Goal: Task Accomplishment & Management: Complete application form

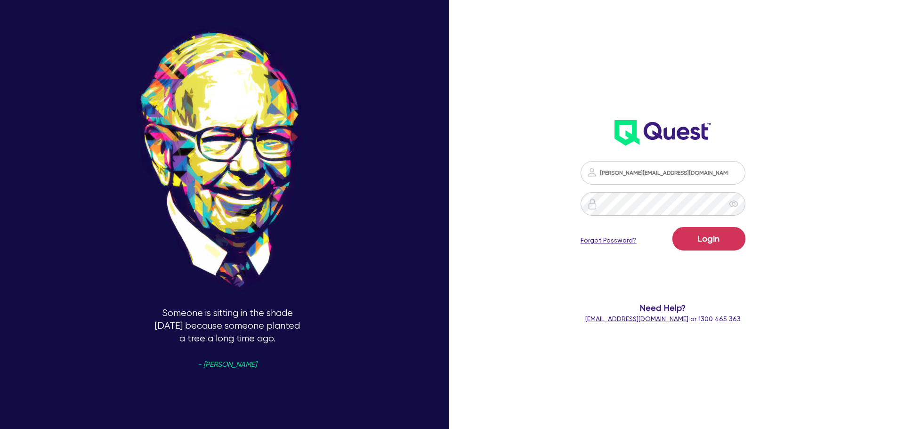
click at [703, 238] on button "Login" at bounding box center [709, 239] width 73 height 24
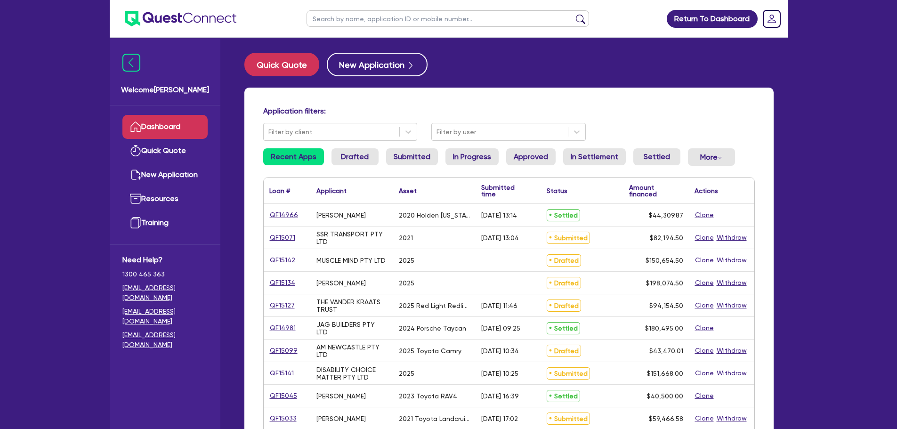
click at [382, 15] on input "text" at bounding box center [448, 18] width 283 height 16
type input "wight"
click at [573, 14] on button "submit" at bounding box center [580, 20] width 15 height 13
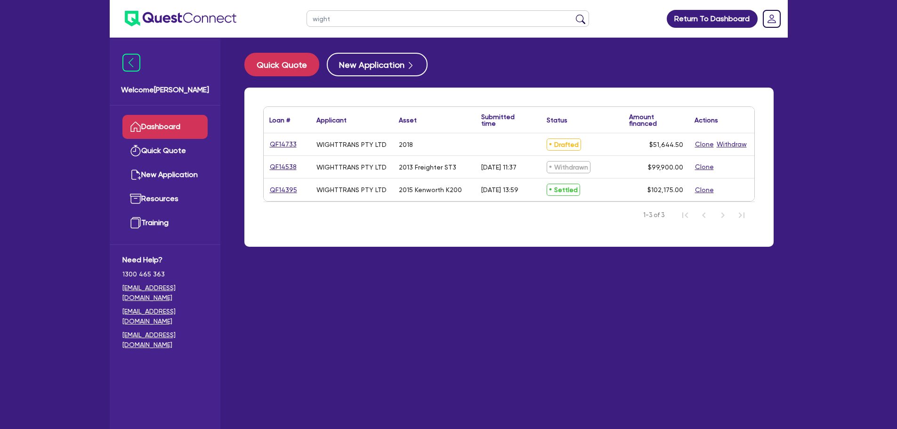
click at [423, 260] on main "Quick Quote New Application Loan # ▲ Applicant ▲ Asset Submitted time ▲ Status …" at bounding box center [509, 241] width 558 height 406
click at [283, 190] on link "QF14395" at bounding box center [283, 190] width 28 height 11
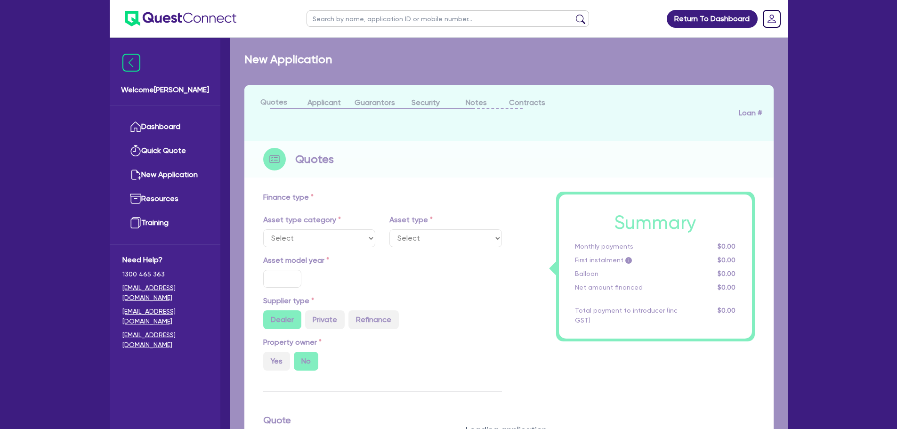
select select "PRIMARY_ASSETS"
type input "2015"
type input "99,950"
type input "7.84"
type input "7,996"
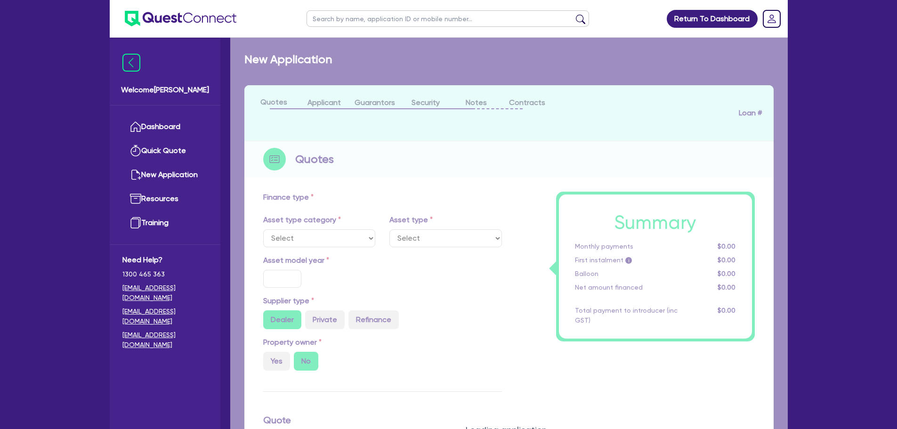
type input "15.45"
type input "722.73"
type input "1,300"
select select "HEAVY_TRUCKS"
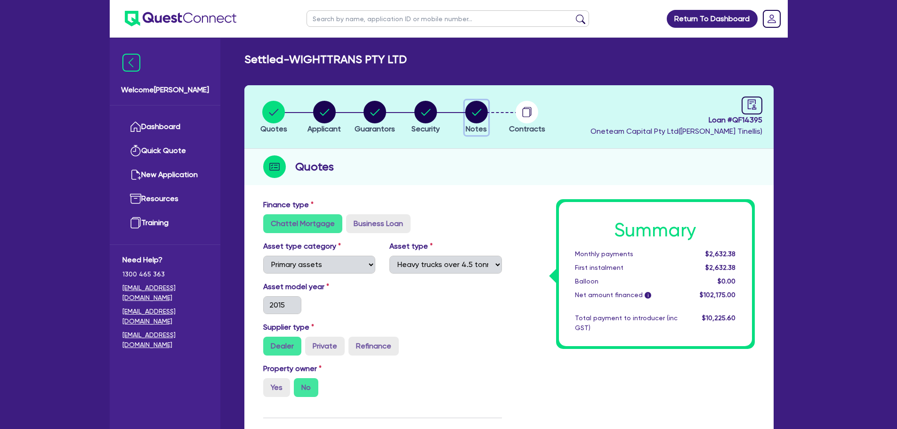
click at [474, 119] on circle "button" at bounding box center [476, 112] width 23 height 23
select select "Other"
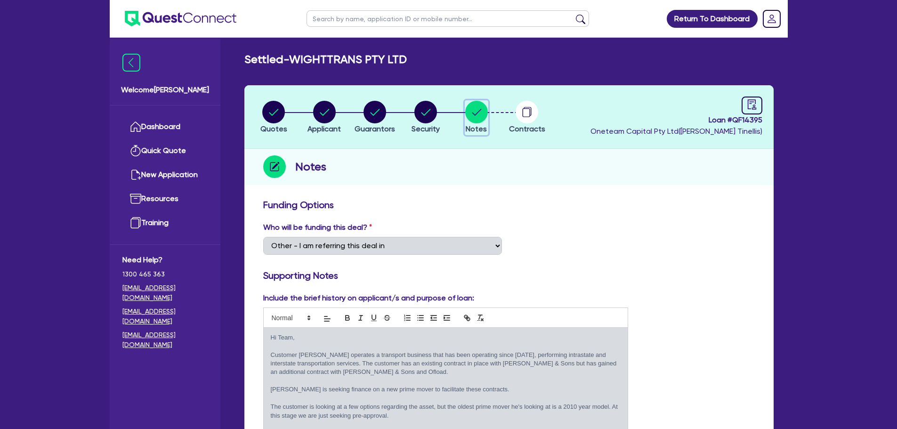
select select "PRIMARY_ASSETS"
select select "HEAVY_TRUCKS"
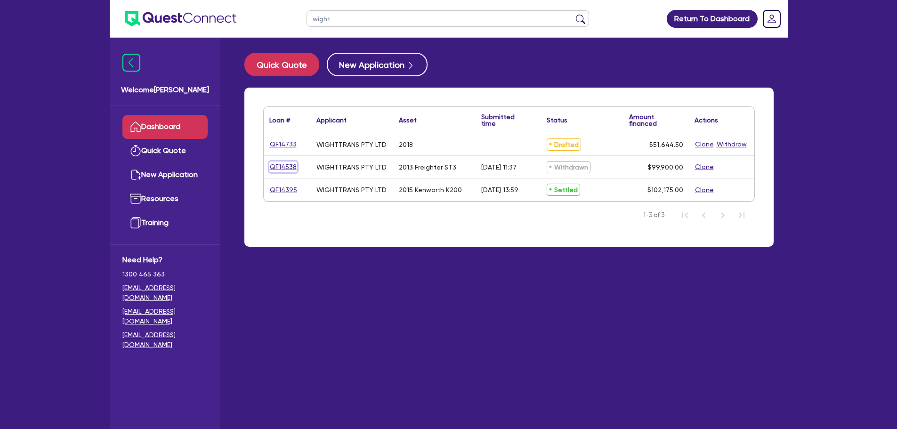
click at [292, 162] on link "QF14538" at bounding box center [283, 167] width 28 height 11
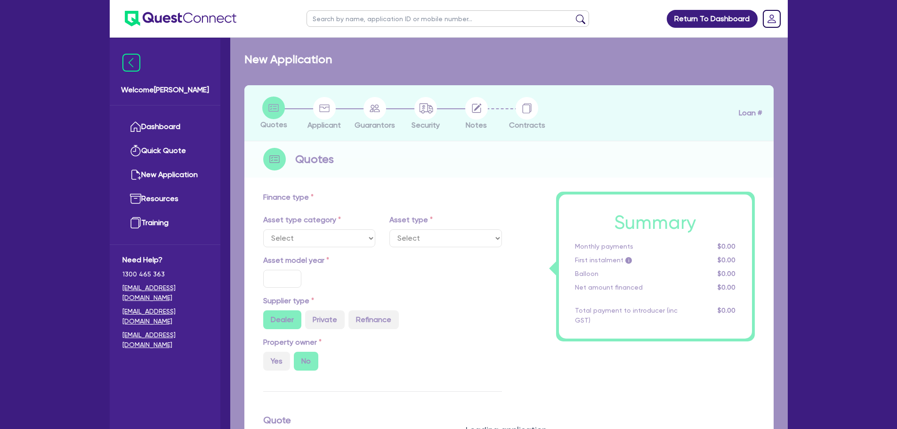
select select "PRIMARY_ASSETS"
type input "2013"
radio input "false"
radio input "true"
type input "99,900"
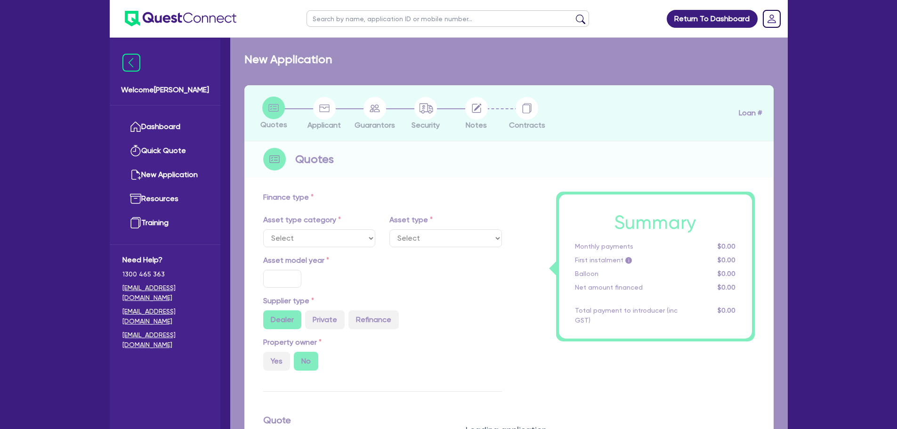
type input "8"
type input "7,992"
type input "17"
type input "900"
select select "TRAILERS"
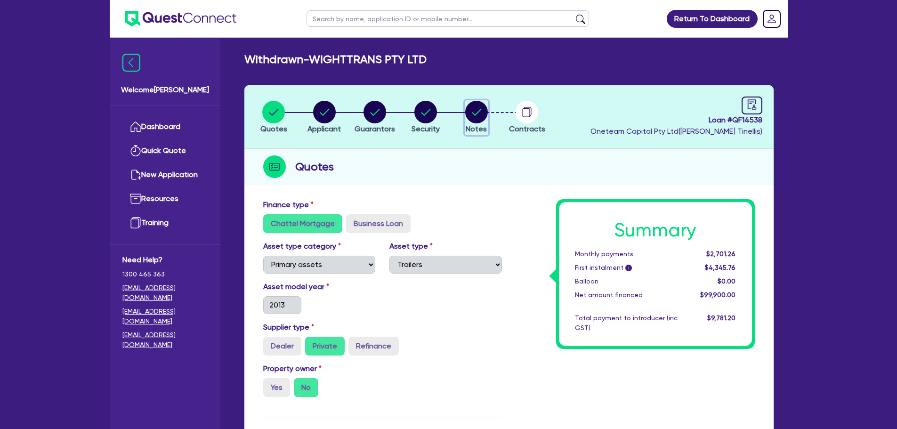
click at [482, 112] on circle "button" at bounding box center [476, 112] width 23 height 23
select select "Quest Finance - Own Book"
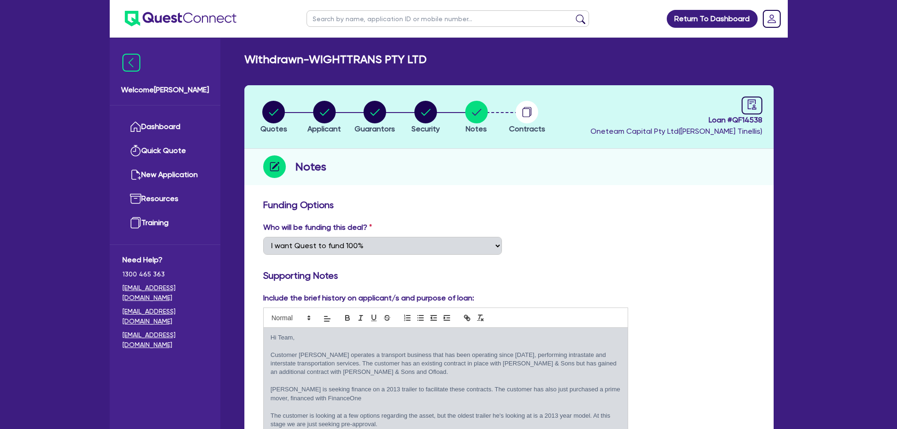
click at [617, 223] on div "Who will be funding this deal? Select I want Quest to fund 100% I will fund 100…" at bounding box center [509, 242] width 506 height 41
click at [751, 107] on icon "audit" at bounding box center [752, 104] width 10 height 10
select select "WITHDRAWN_BY_LENDER"
select select "Quest Finance - Own Book"
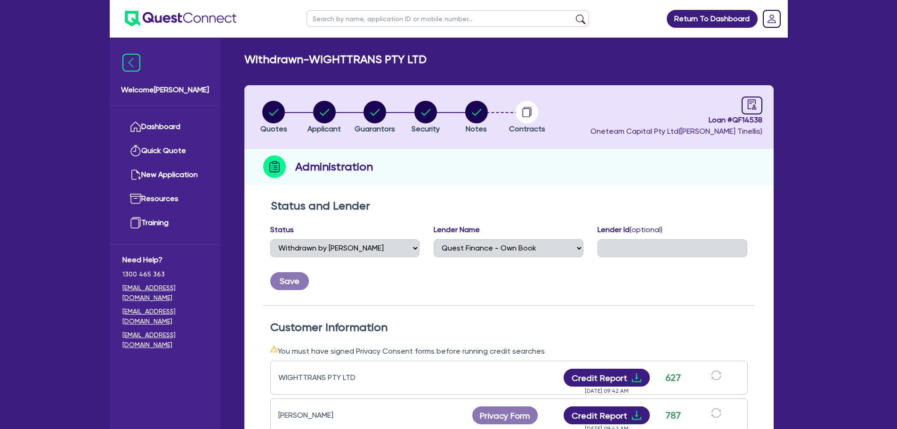
click at [353, 17] on input "text" at bounding box center [448, 18] width 283 height 16
type input "wight"
click button "submit" at bounding box center [580, 20] width 15 height 13
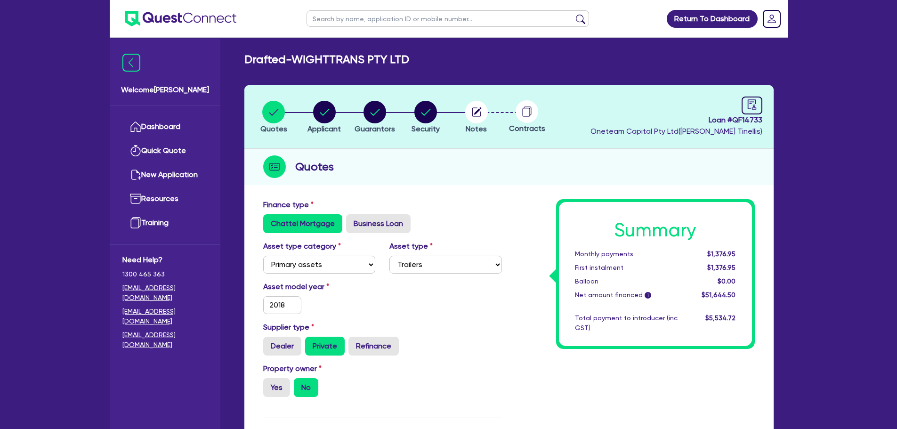
select select "PRIMARY_ASSETS"
select select "TRAILERS"
click at [425, 122] on circle "button" at bounding box center [425, 112] width 23 height 23
select select "PRIMARY_ASSETS"
select select "TRAILERS"
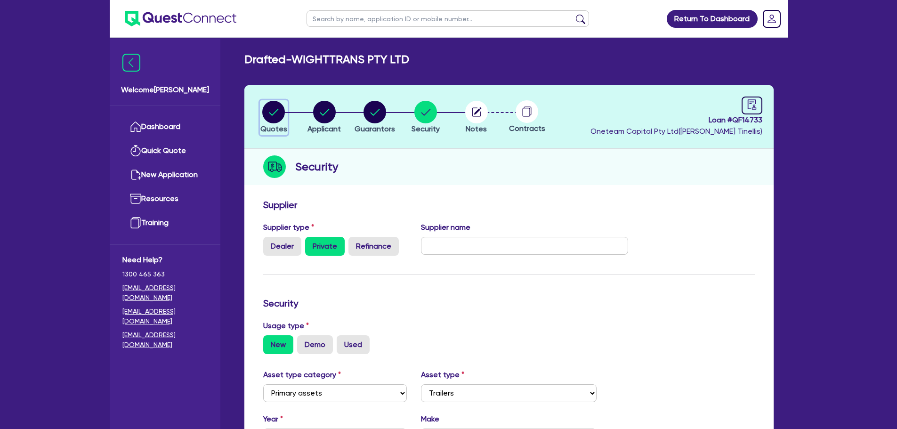
click at [275, 109] on circle "button" at bounding box center [273, 112] width 23 height 23
select select "PRIMARY_ASSETS"
select select "TRAILERS"
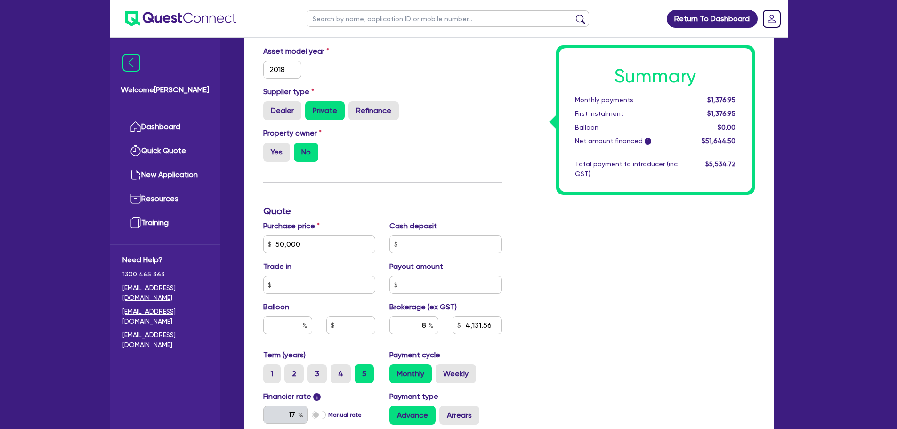
click at [489, 158] on div "Property owner Yes No" at bounding box center [382, 148] width 253 height 41
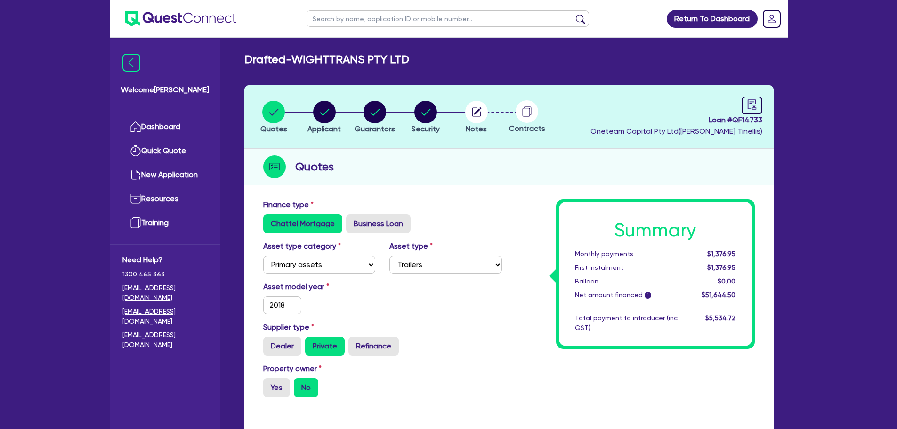
click at [508, 340] on div "Supplier type Dealer Private Refinance" at bounding box center [382, 339] width 253 height 34
click at [545, 171] on div "Quotes" at bounding box center [508, 167] width 529 height 36
click at [392, 18] on input "text" at bounding box center [448, 18] width 283 height 16
type input "wight"
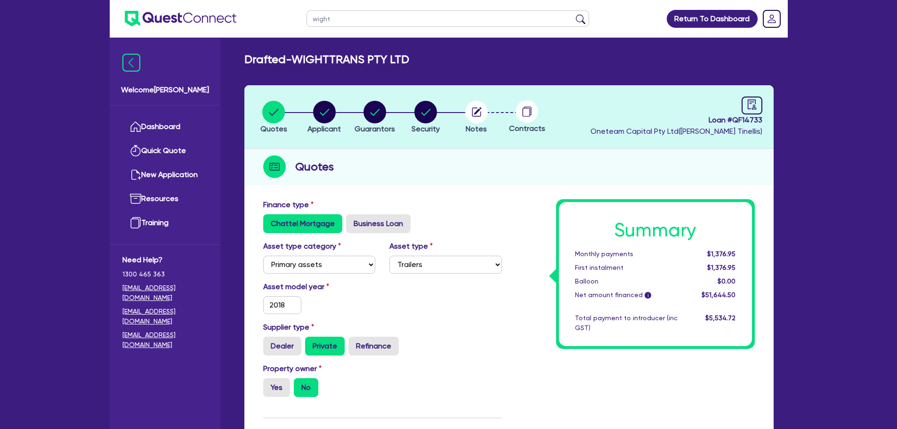
click button "submit" at bounding box center [580, 20] width 15 height 13
